Goal: Task Accomplishment & Management: Manage account settings

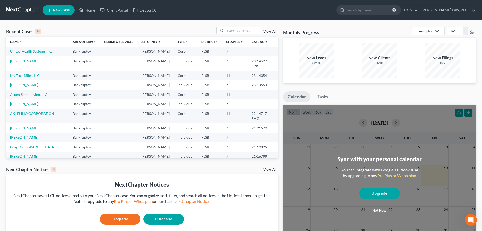
scroll to position [494, 0]
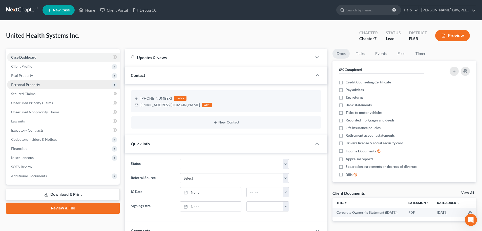
click at [53, 87] on span "Personal Property" at bounding box center [63, 84] width 113 height 9
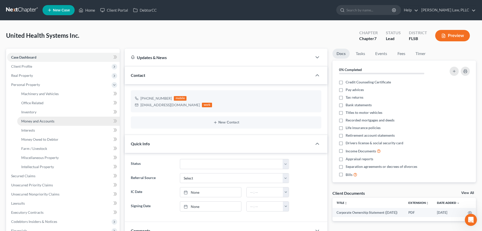
click at [52, 121] on span "Money and Accounts" at bounding box center [37, 121] width 33 height 4
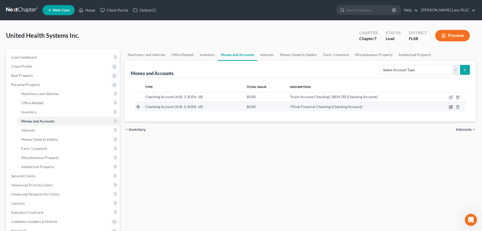
click at [451, 108] on icon "button" at bounding box center [451, 107] width 4 height 4
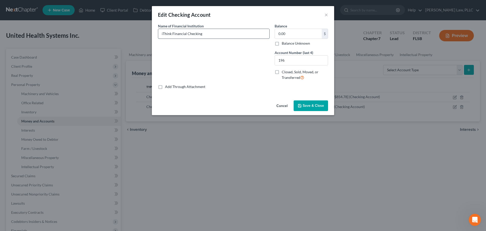
click at [223, 36] on input "iThink Financial Checking" at bounding box center [213, 34] width 111 height 10
type input "iThink Financial Checking [-$127.66]"
click at [310, 106] on span "Save & Close" at bounding box center [313, 105] width 21 height 4
